Goal: Find contact information: Find contact information

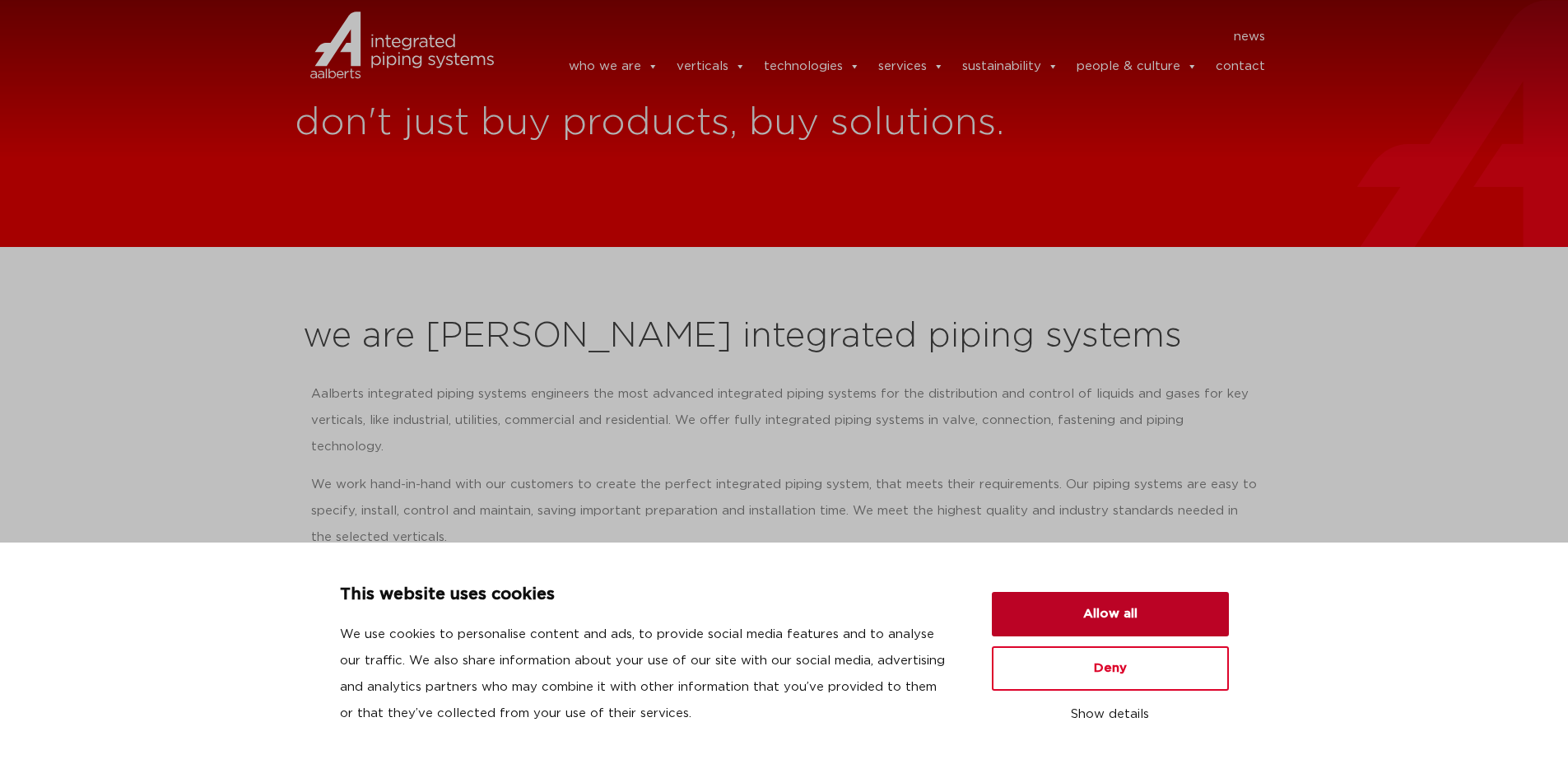
click at [1174, 613] on button "Allow all" at bounding box center [1111, 613] width 237 height 44
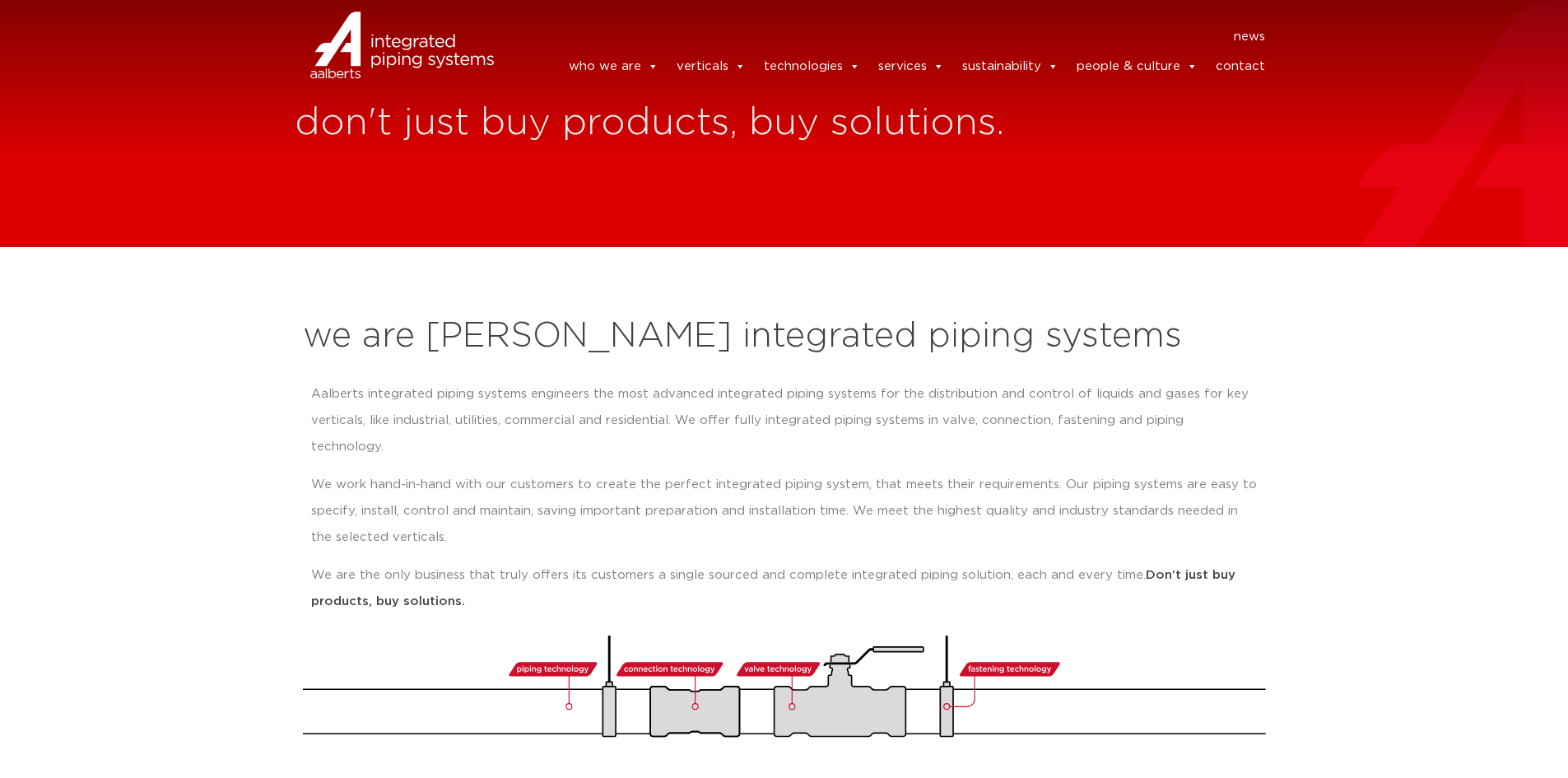
click at [1237, 67] on link "contact" at bounding box center [1241, 67] width 49 height 33
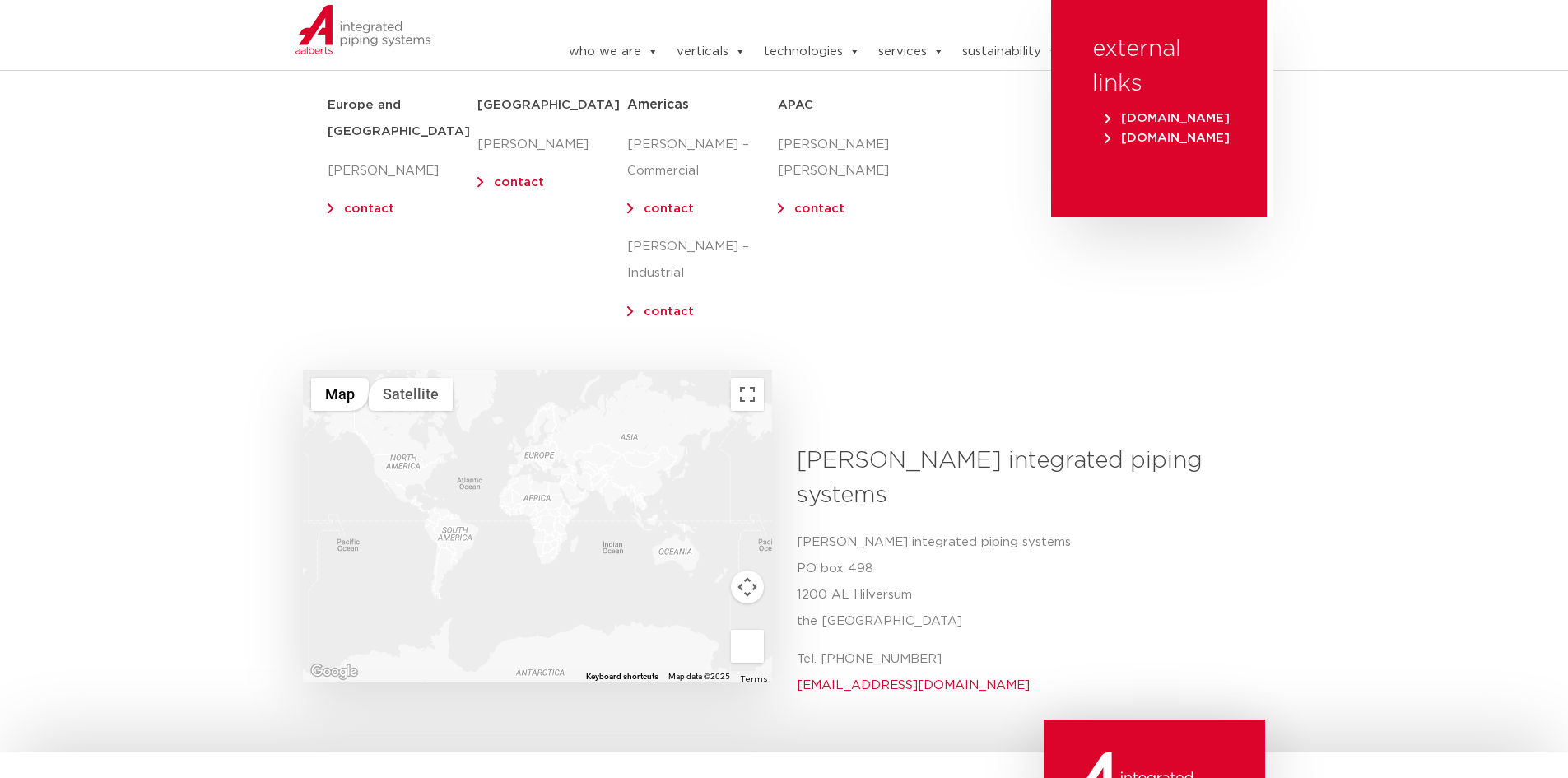
scroll to position [329, 0]
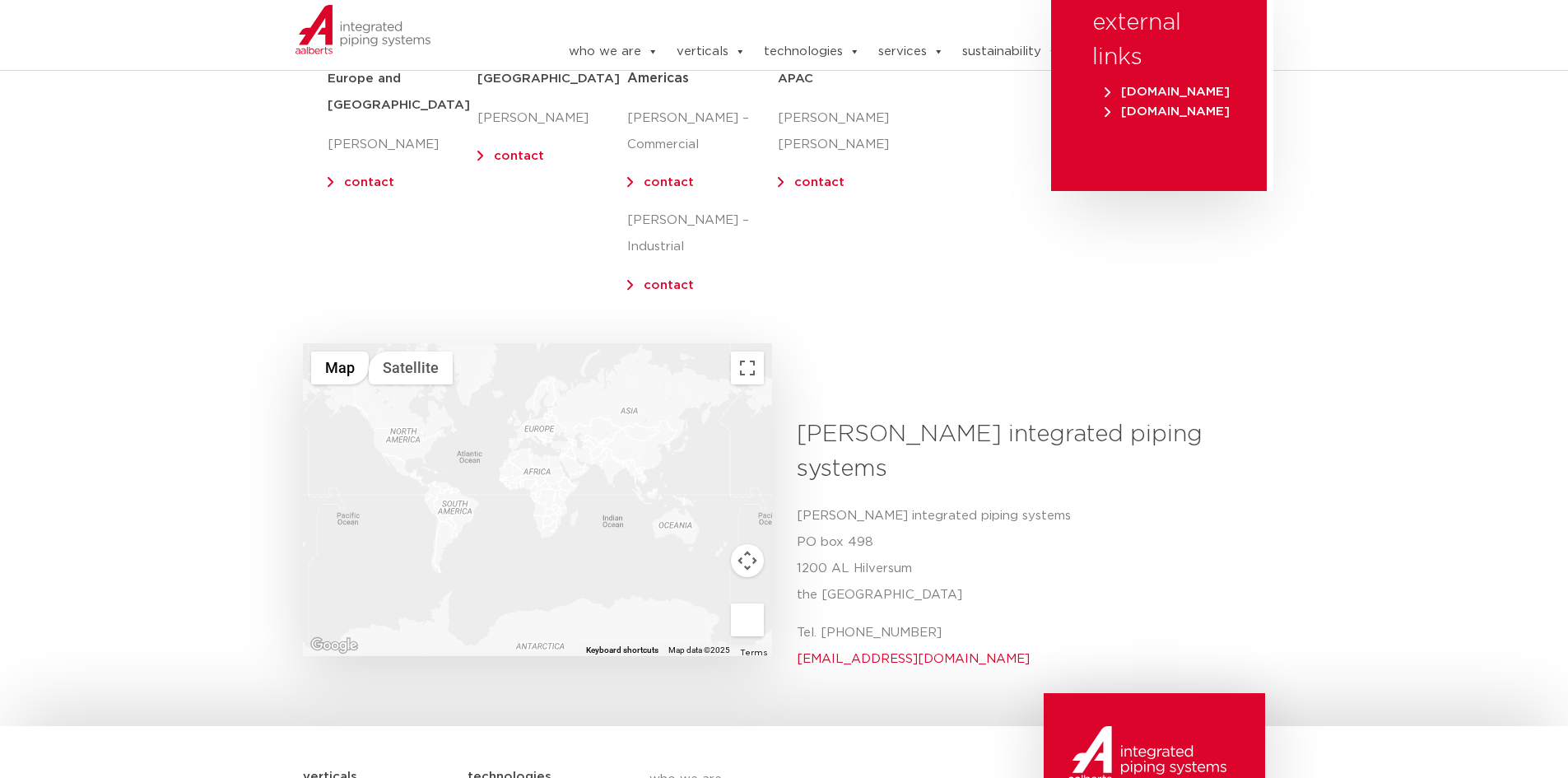
click at [404, 407] on div at bounding box center [537, 500] width 469 height 313
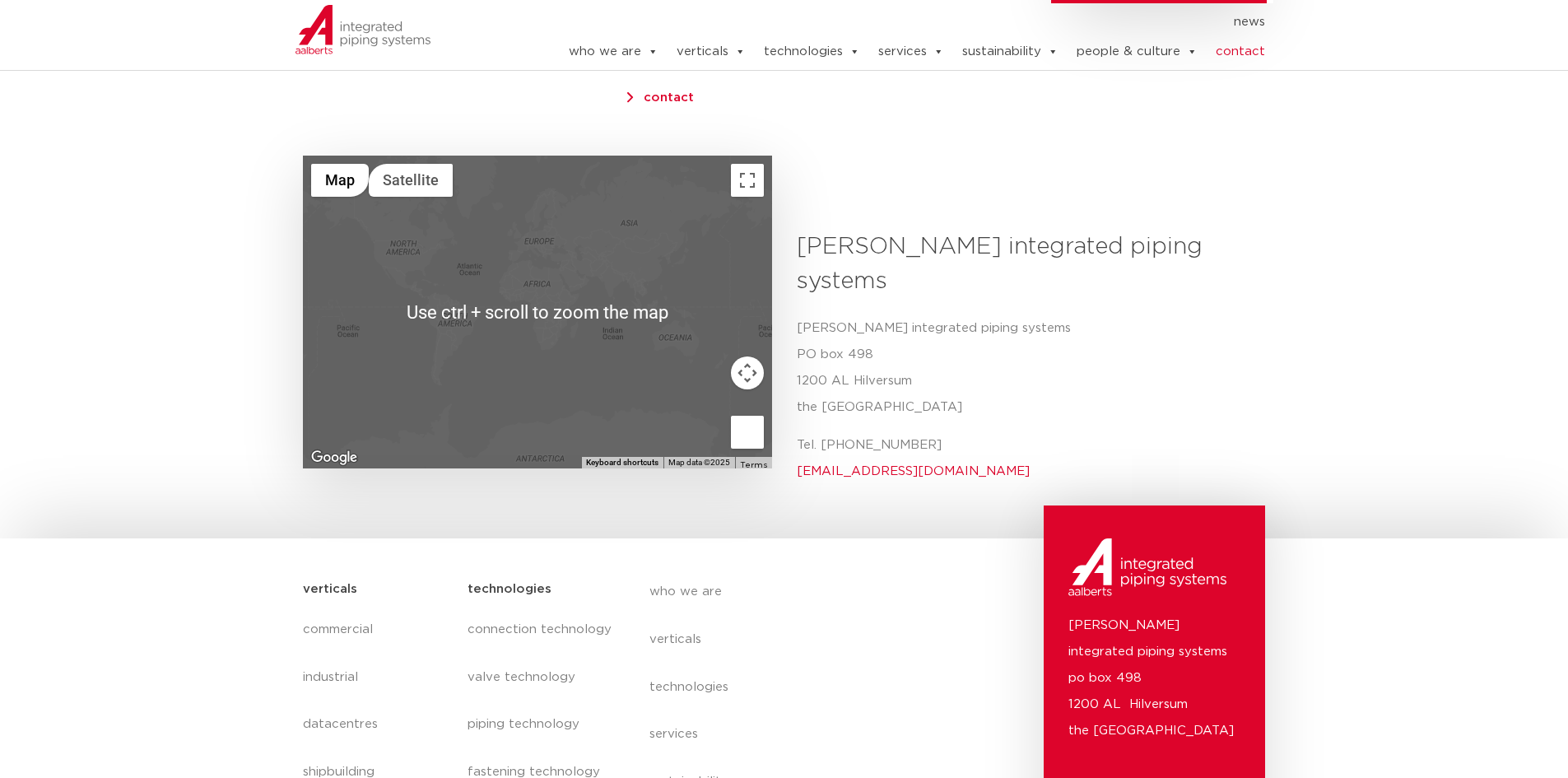
scroll to position [202, 0]
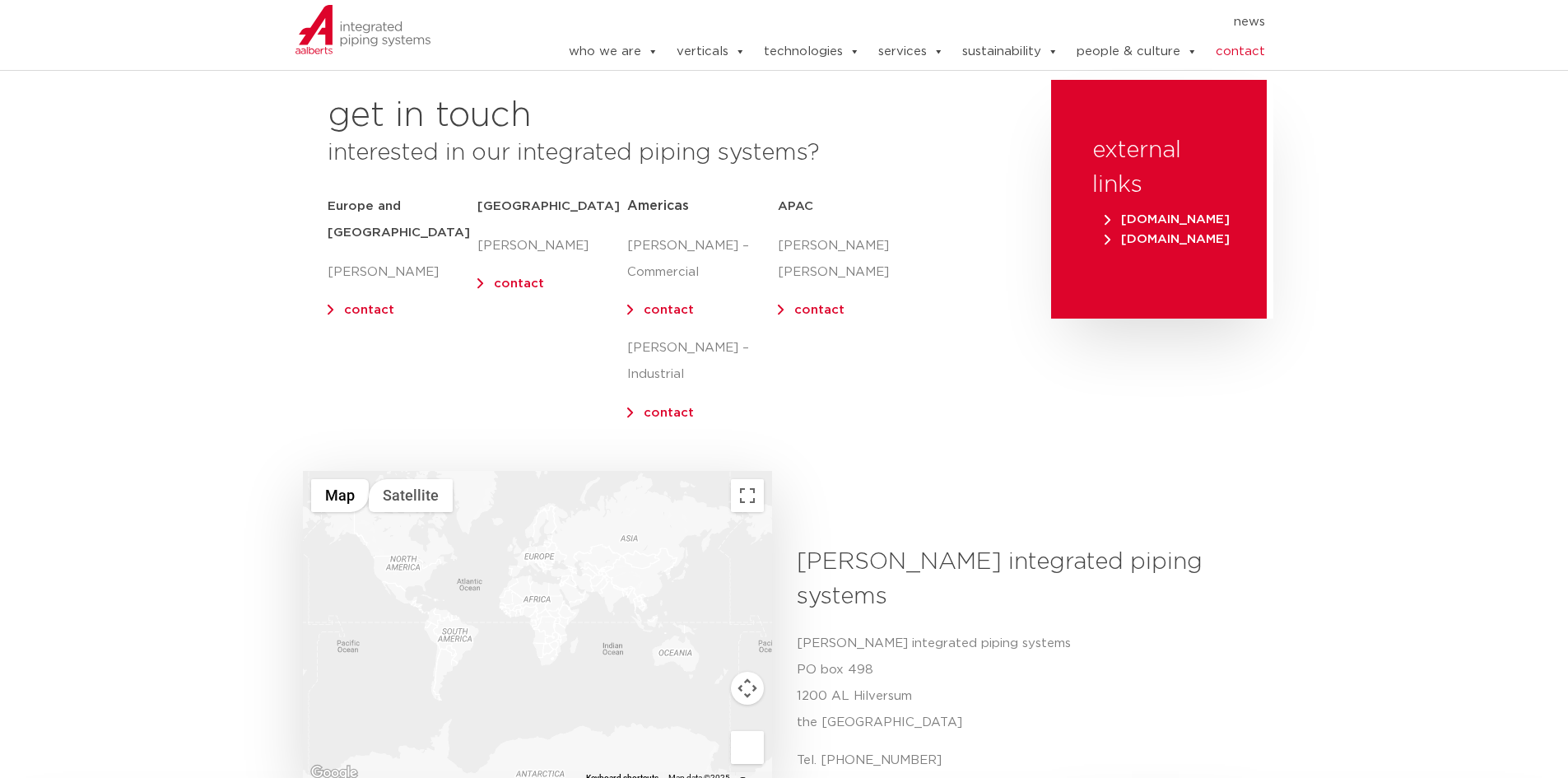
click at [670, 310] on link "contact" at bounding box center [668, 310] width 50 height 13
